Goal: Register for event/course

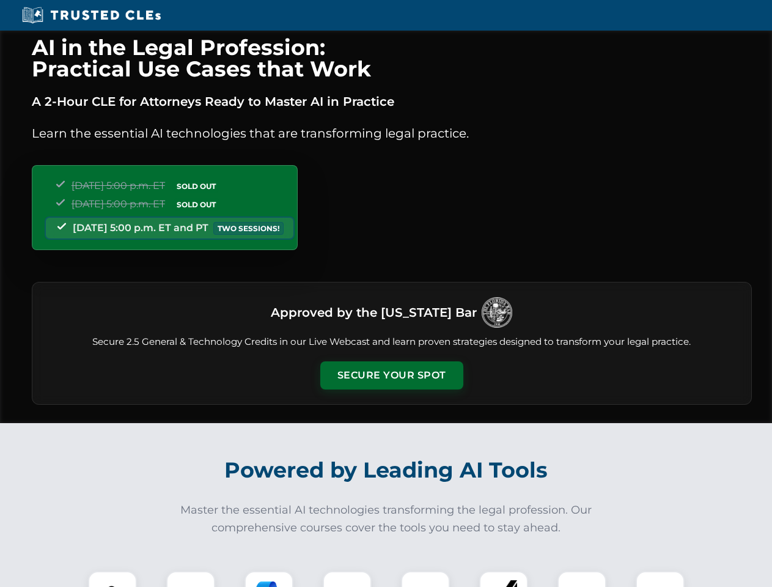
click at [391, 376] on button "Secure Your Spot" at bounding box center [391, 375] width 143 height 28
click at [113, 579] on img at bounding box center [112, 595] width 35 height 35
click at [191, 579] on div at bounding box center [190, 595] width 49 height 49
